Goal: Task Accomplishment & Management: Manage account settings

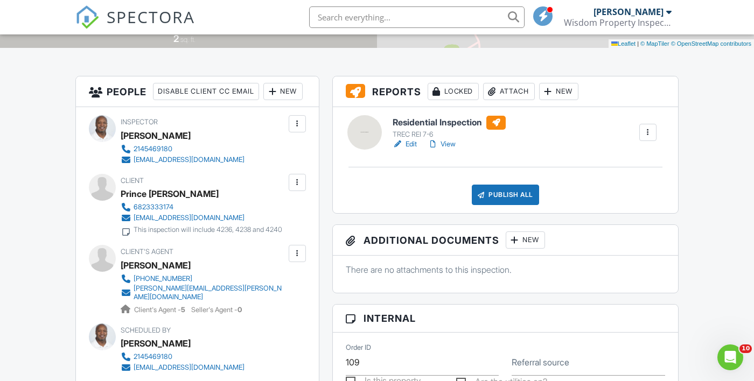
scroll to position [242, 0]
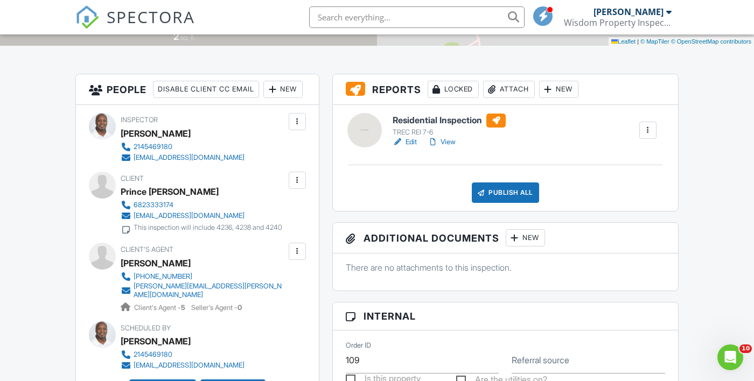
click at [568, 87] on div "New" at bounding box center [558, 89] width 39 height 17
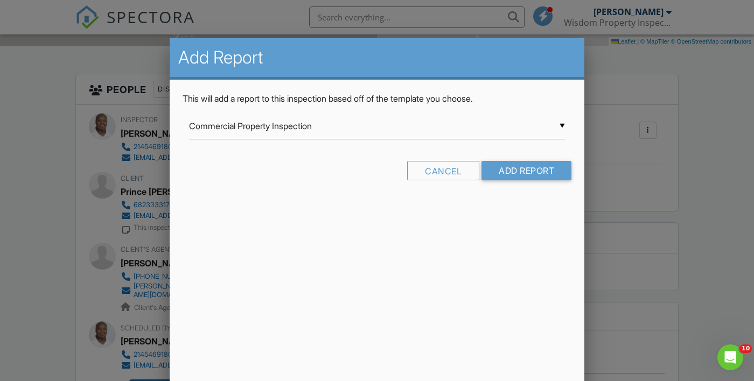
click at [558, 122] on input "Commercial Property Inspection" at bounding box center [377, 126] width 376 height 26
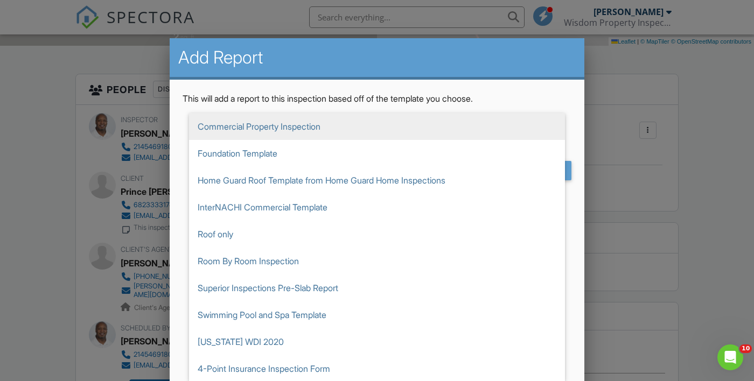
scroll to position [190, 0]
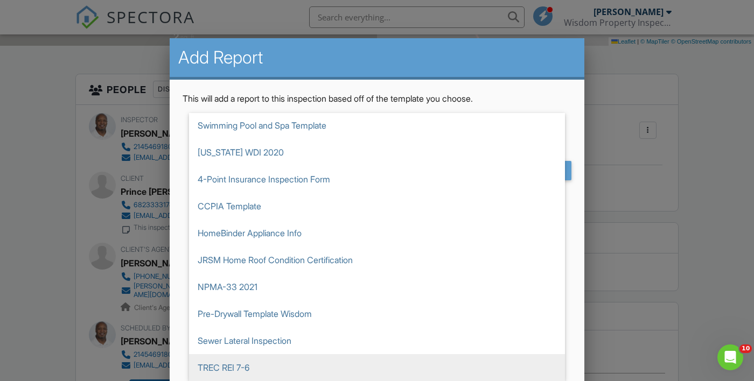
click at [252, 371] on span "TREC REI 7-6" at bounding box center [377, 367] width 376 height 27
type input "TREC REI 7-6"
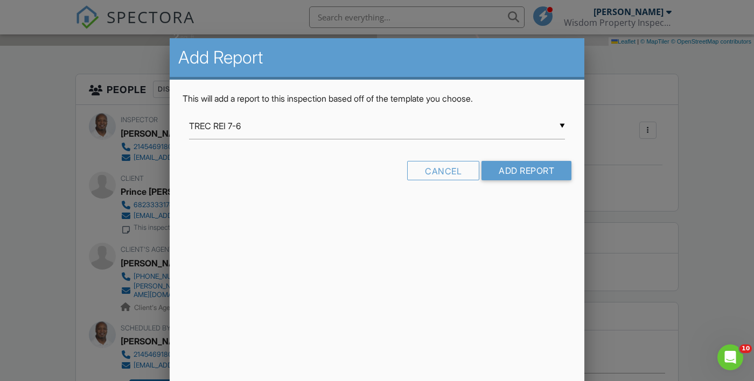
scroll to position [0, 0]
click at [532, 174] on input "Add Report" at bounding box center [526, 170] width 90 height 19
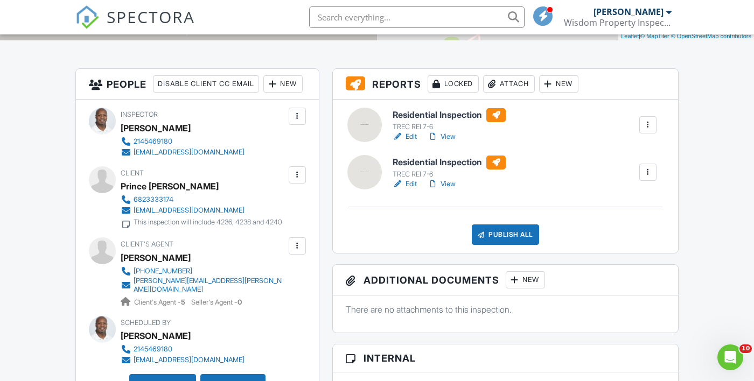
scroll to position [248, 0]
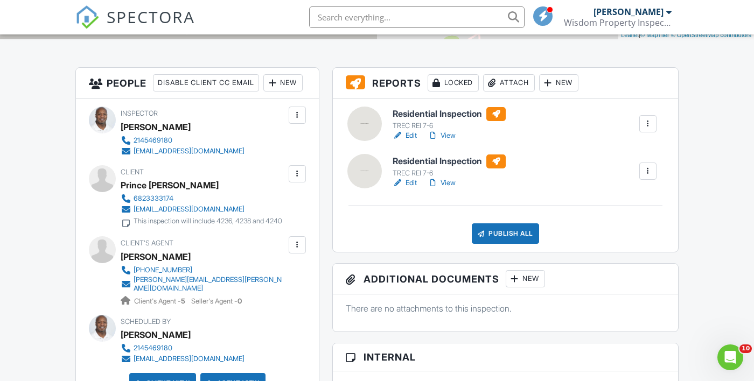
click at [565, 86] on div "New" at bounding box center [558, 82] width 39 height 17
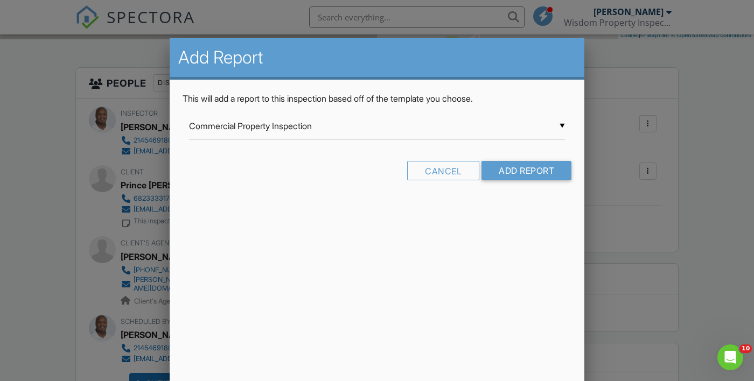
click at [555, 129] on input "Commercial Property Inspection" at bounding box center [377, 126] width 376 height 26
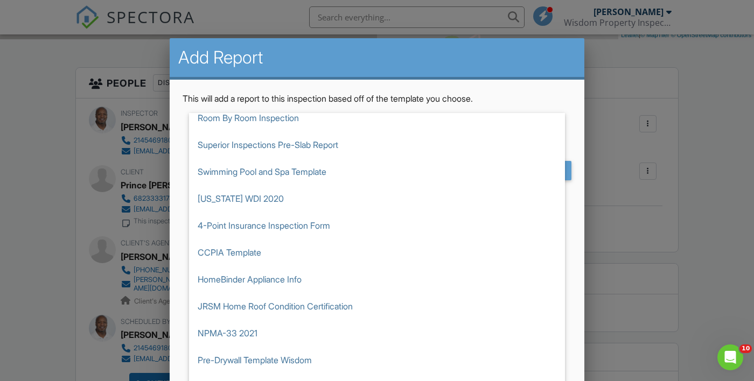
scroll to position [26, 0]
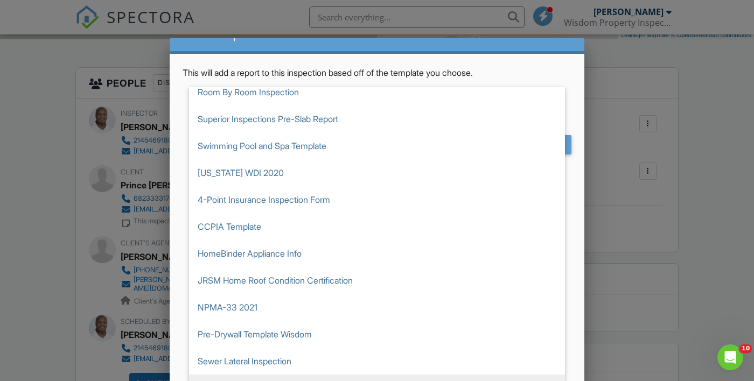
click at [275, 381] on span "TREC REI 7-6" at bounding box center [377, 388] width 376 height 27
type input "TREC REI 7-6"
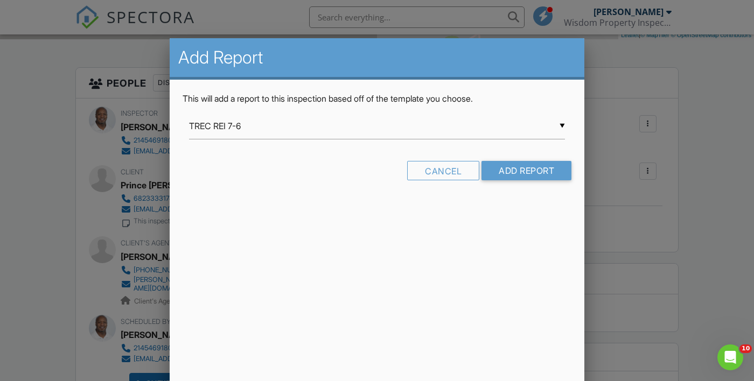
scroll to position [0, 0]
click at [532, 180] on input "Add Report" at bounding box center [526, 170] width 90 height 19
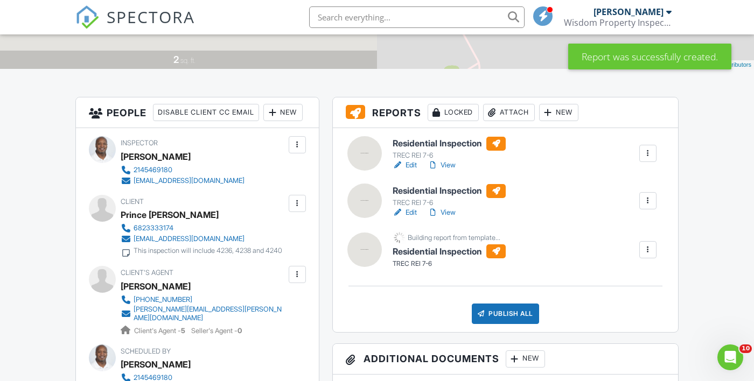
click at [407, 170] on link "Edit" at bounding box center [405, 165] width 24 height 11
click at [654, 200] on div at bounding box center [647, 200] width 17 height 17
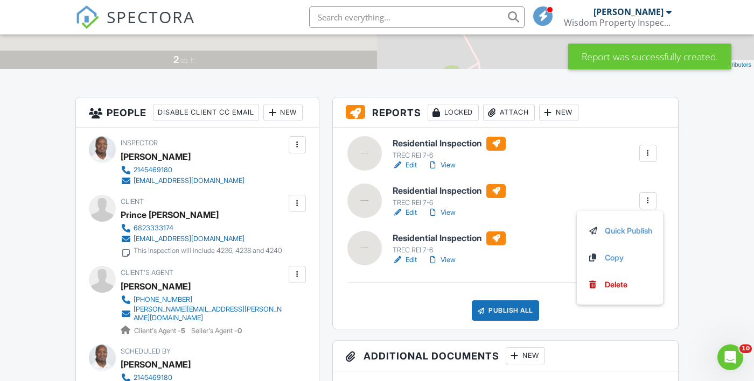
click at [554, 229] on div "Residential Inspection TREC REI 7-6 Edit View Quick Publish Copy Delete Residen…" at bounding box center [505, 228] width 345 height 201
click at [413, 212] on link "Edit" at bounding box center [405, 212] width 24 height 11
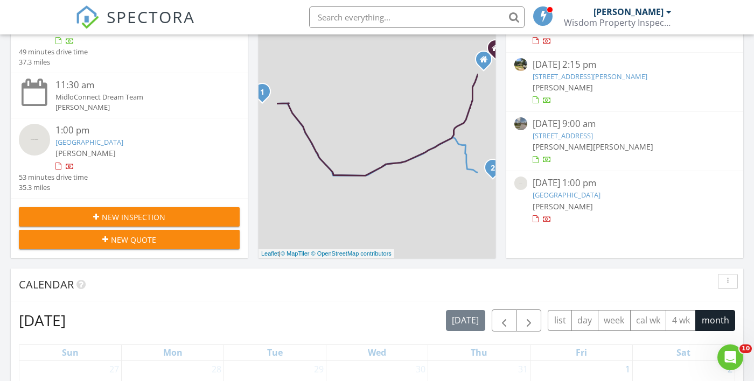
scroll to position [207, 0]
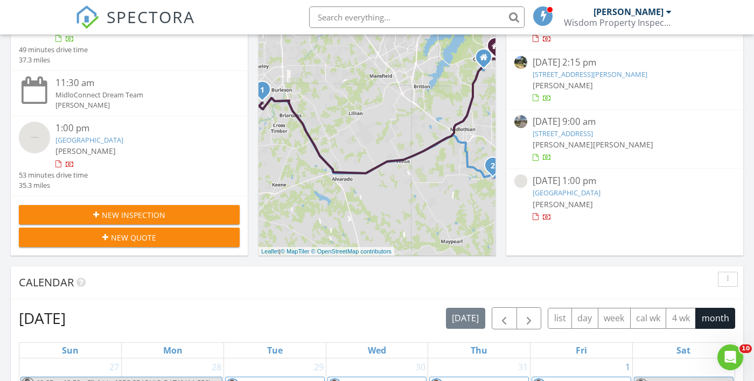
click at [592, 197] on link "[GEOGRAPHIC_DATA]" at bounding box center [567, 193] width 68 height 10
click at [569, 191] on link "[GEOGRAPHIC_DATA]" at bounding box center [567, 193] width 68 height 10
click at [569, 204] on span "[PERSON_NAME]" at bounding box center [563, 204] width 60 height 10
click at [596, 190] on link "Clovis St, Midlothian, TX 76065" at bounding box center [567, 193] width 68 height 10
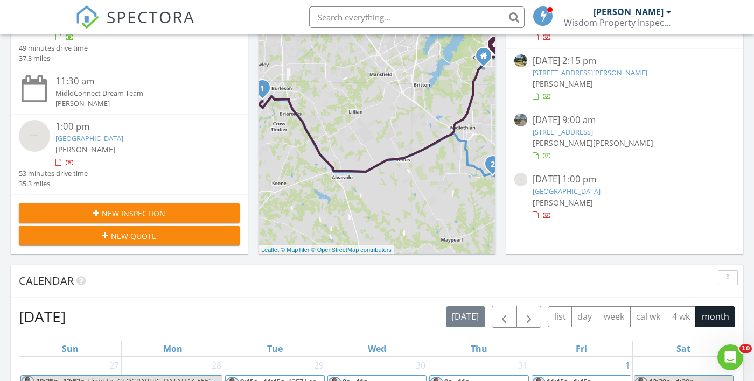
scroll to position [209, 0]
click at [588, 136] on link "312 Canadian Ln, Burleson, TX 76028" at bounding box center [563, 132] width 60 height 10
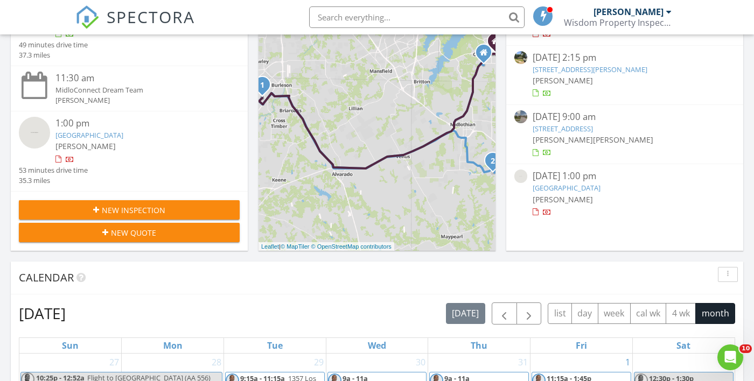
scroll to position [0, 0]
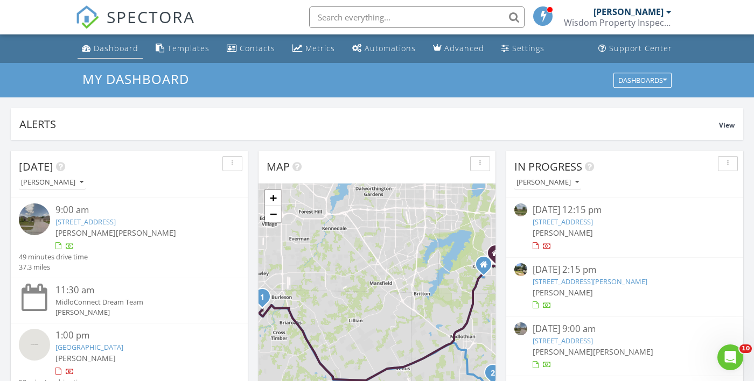
click at [100, 51] on div "Dashboard" at bounding box center [116, 48] width 45 height 10
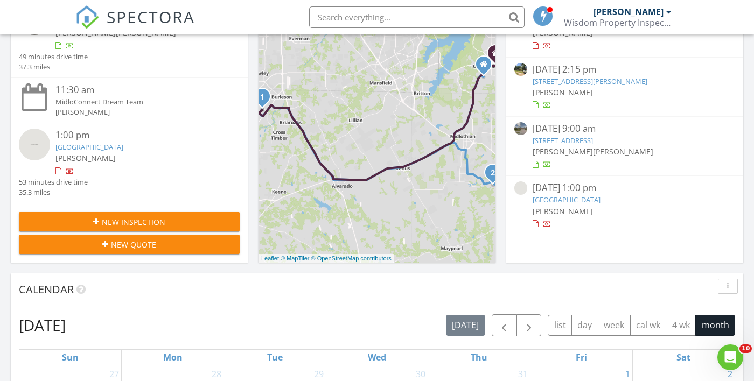
scroll to position [205, 0]
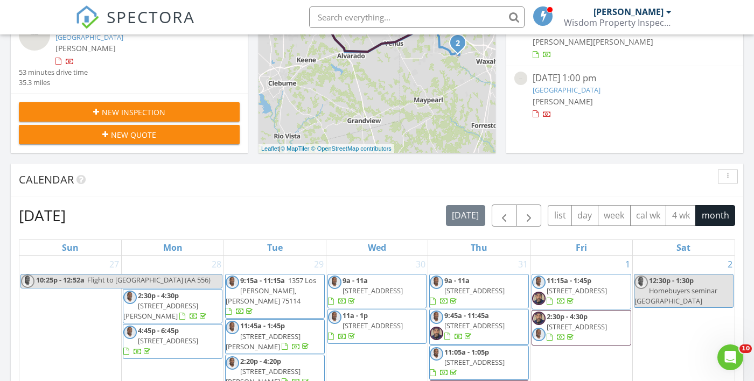
scroll to position [312, 0]
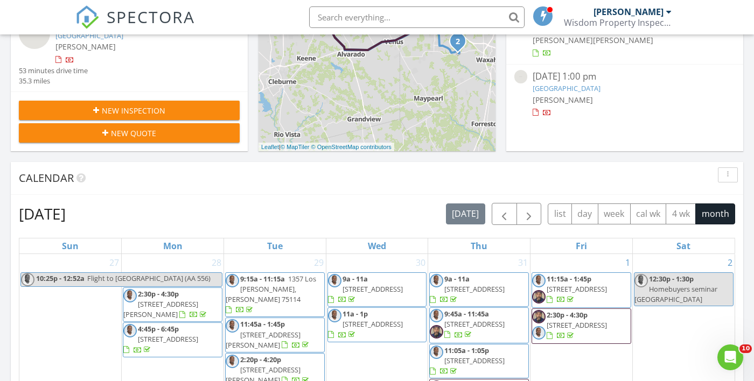
click at [579, 85] on link "Clovis St, Midlothian, TX 76065" at bounding box center [567, 88] width 68 height 10
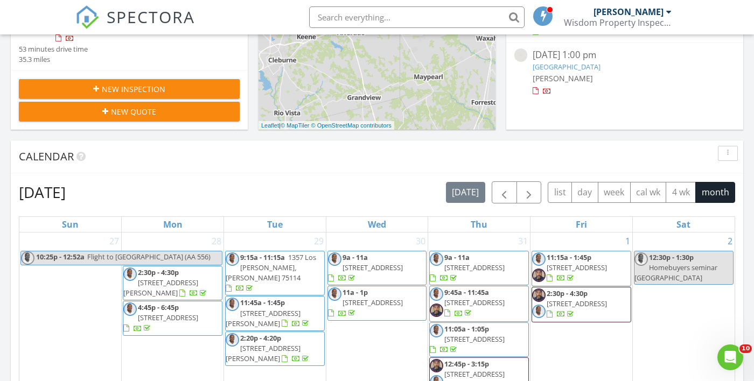
scroll to position [364, 0]
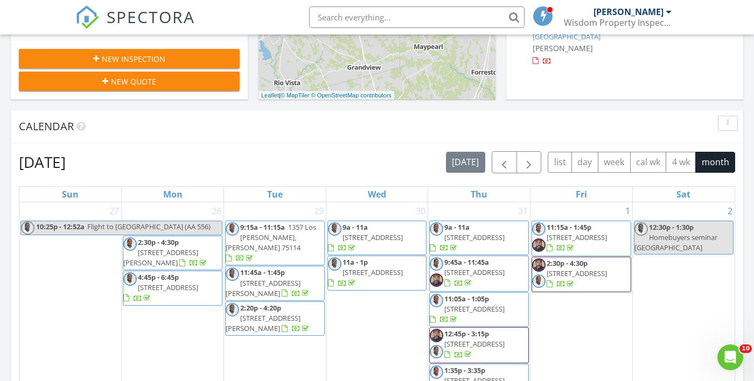
click at [576, 58] on div at bounding box center [625, 61] width 184 height 11
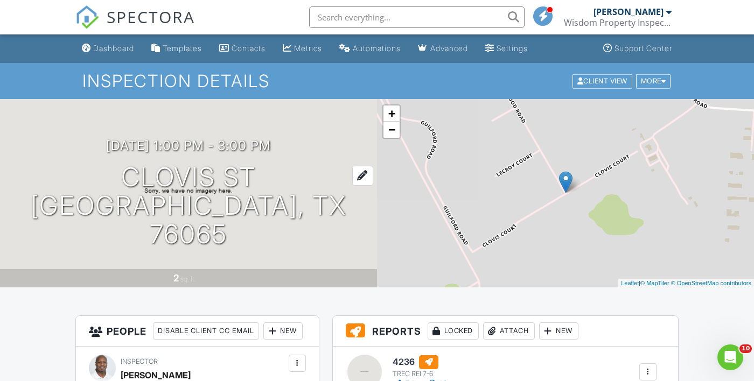
click at [305, 183] on h1 "Clovis St Midlothian, TX 76065" at bounding box center [188, 205] width 343 height 85
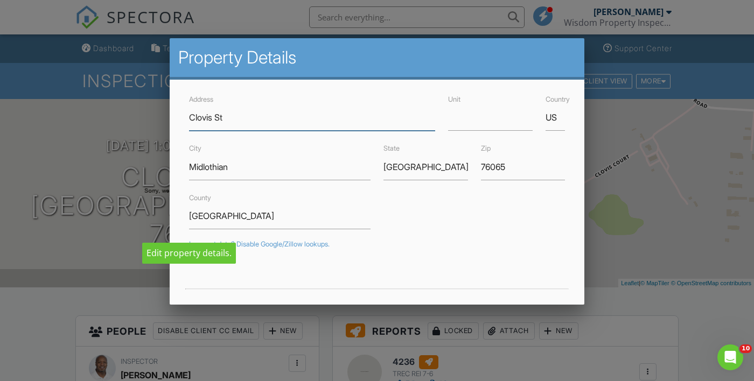
click at [256, 116] on input "Clovis St" at bounding box center [312, 117] width 246 height 26
click at [281, 122] on input "Clovis St" at bounding box center [312, 117] width 246 height 26
click at [191, 116] on input "Clovis St" at bounding box center [312, 117] width 246 height 26
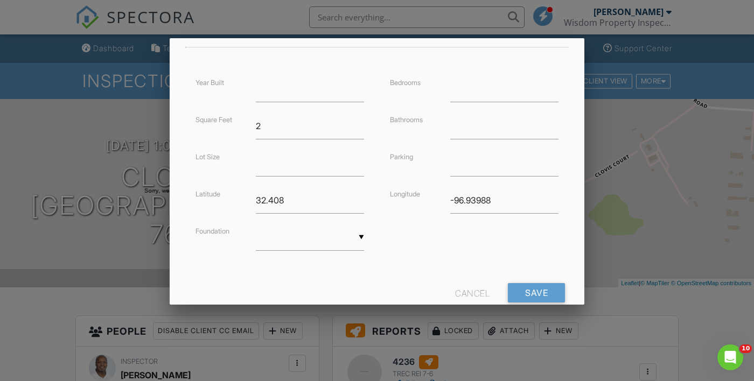
scroll to position [271, 0]
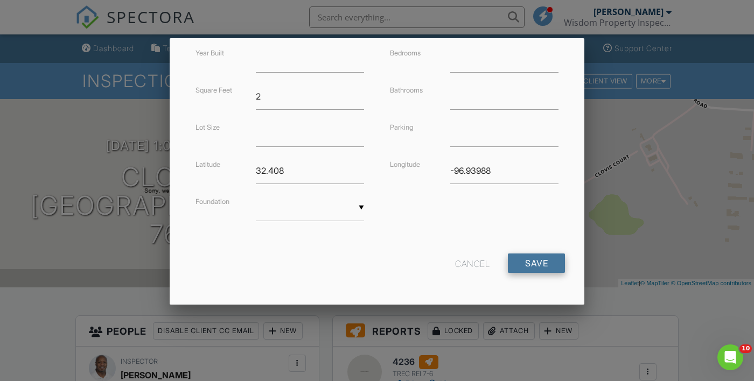
type input "4236 Clovis St"
click at [544, 261] on input "Save" at bounding box center [536, 263] width 57 height 19
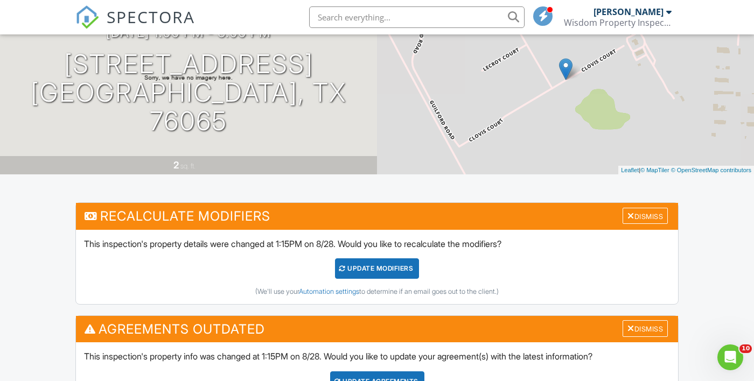
click at [382, 272] on div "UPDATE Modifiers" at bounding box center [377, 269] width 85 height 20
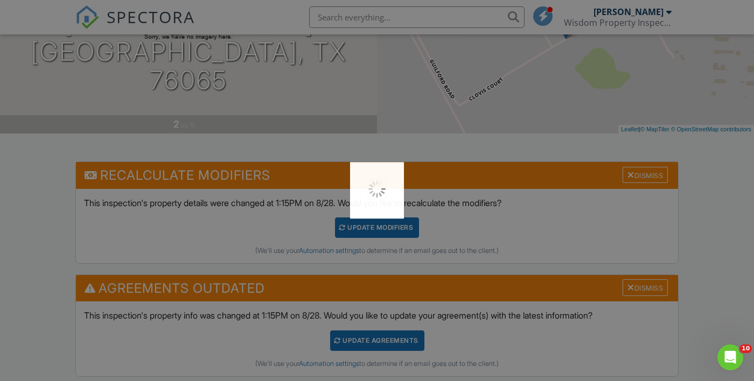
scroll to position [165, 0]
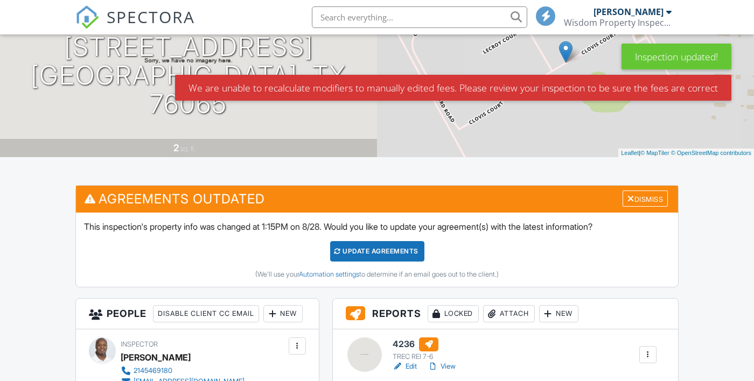
scroll to position [131, 0]
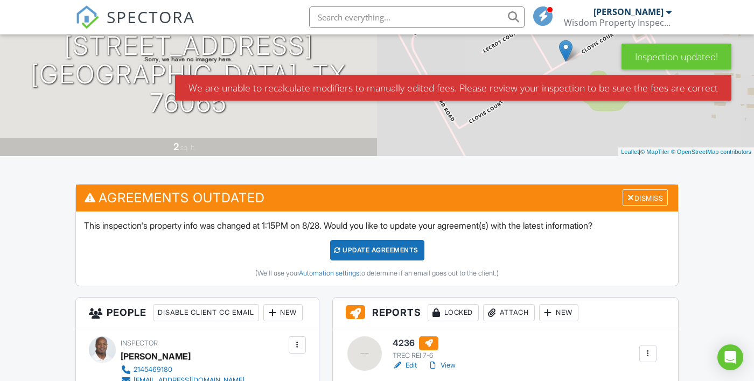
click at [387, 252] on div "Update Agreements" at bounding box center [377, 250] width 94 height 20
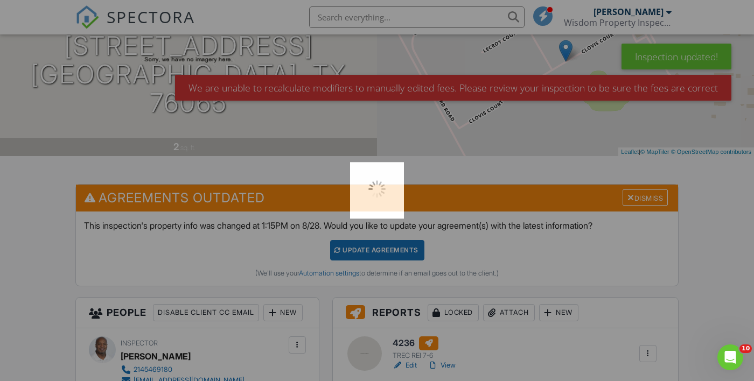
scroll to position [0, 0]
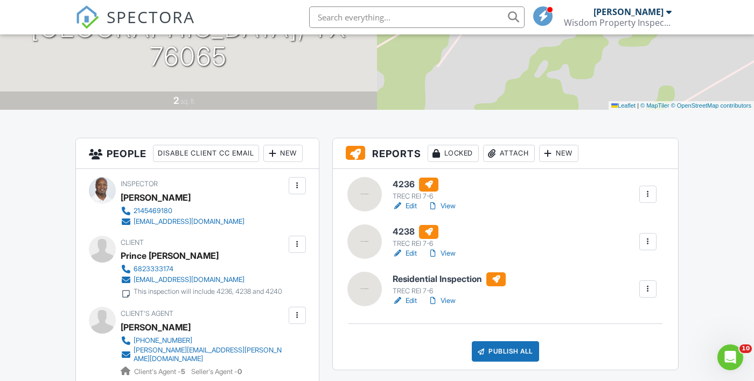
scroll to position [177, 0]
click at [410, 304] on link "Edit" at bounding box center [405, 301] width 24 height 11
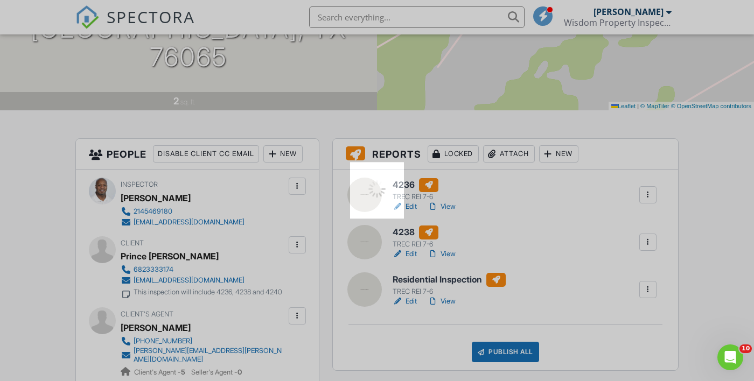
scroll to position [199, 0]
